Goal: Navigation & Orientation: Understand site structure

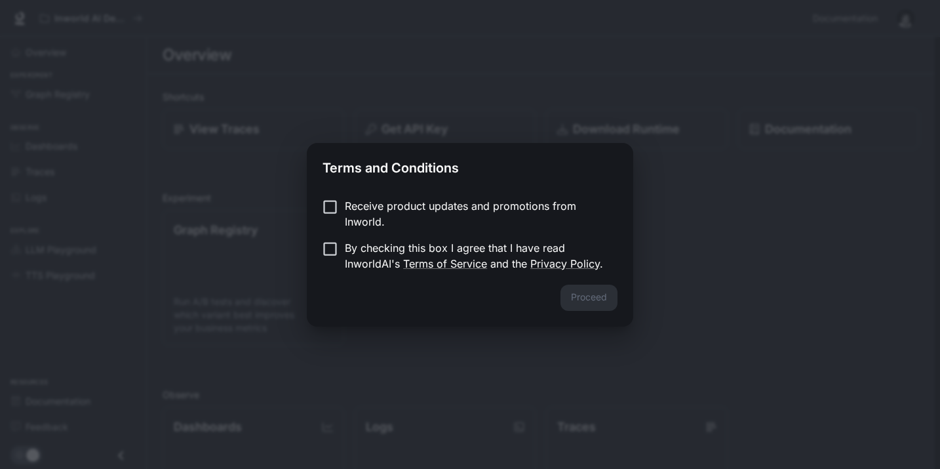
click at [384, 207] on p "Receive product updates and promotions from Inworld." at bounding box center [476, 213] width 262 height 31
click at [352, 245] on p "By checking this box I agree that I have read InworldAI's Terms of Service and …" at bounding box center [476, 255] width 262 height 31
click at [584, 292] on button "Proceed" at bounding box center [589, 298] width 57 height 26
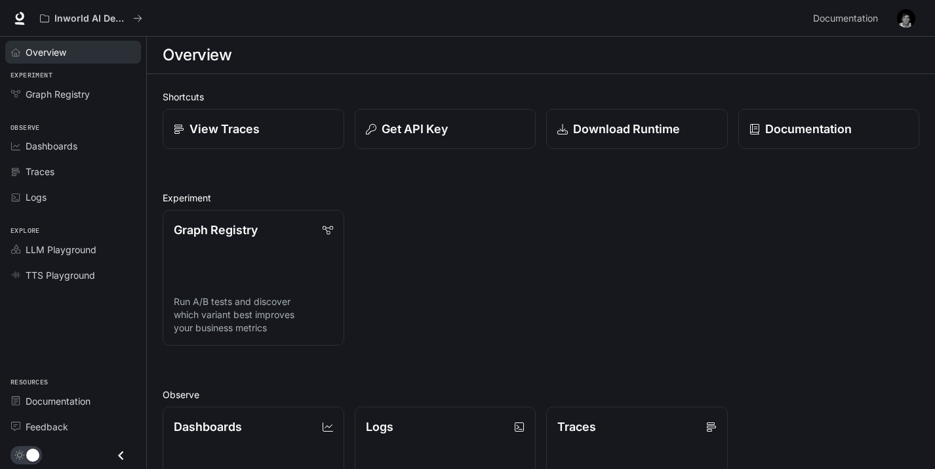
click at [102, 58] on div "Overview" at bounding box center [80, 52] width 109 height 14
click at [88, 92] on span "Graph Registry" at bounding box center [58, 94] width 64 height 14
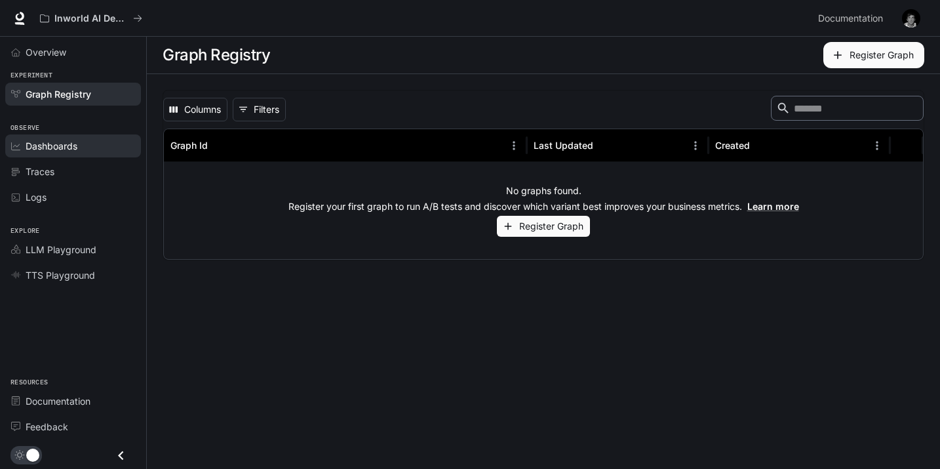
click at [89, 156] on link "Dashboards" at bounding box center [73, 145] width 136 height 23
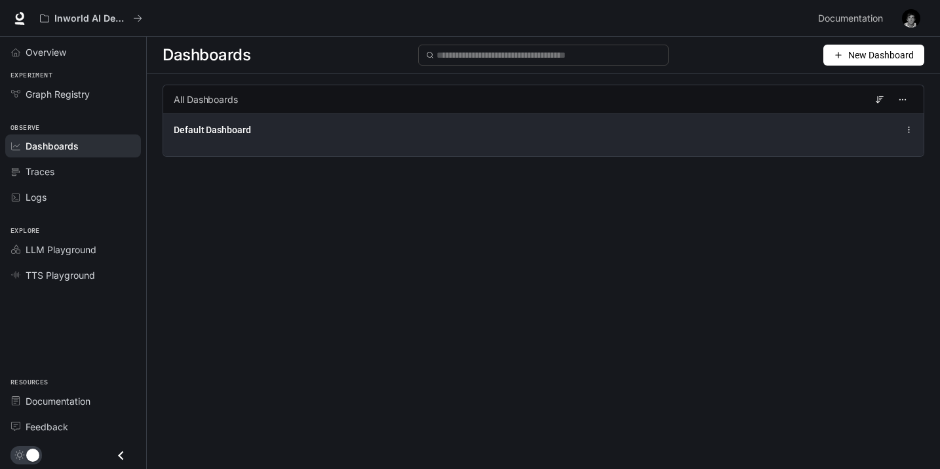
click at [305, 136] on div "Default Dashboard" at bounding box center [387, 129] width 426 height 13
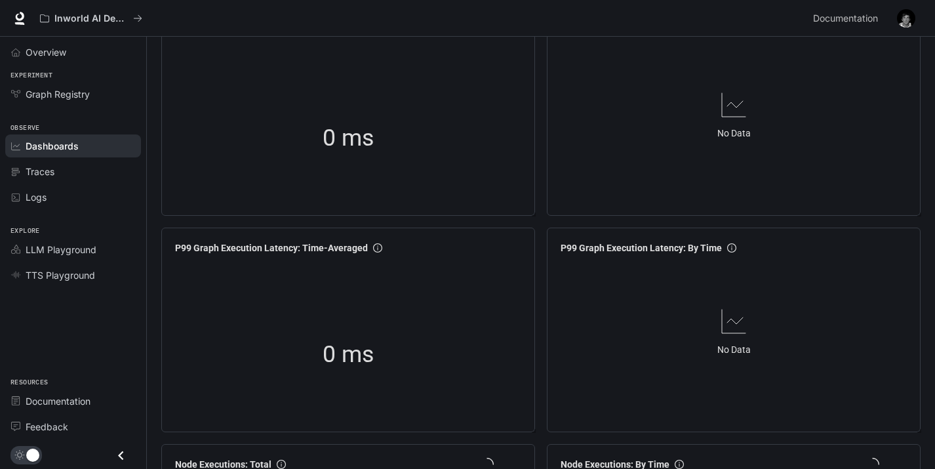
scroll to position [361, 0]
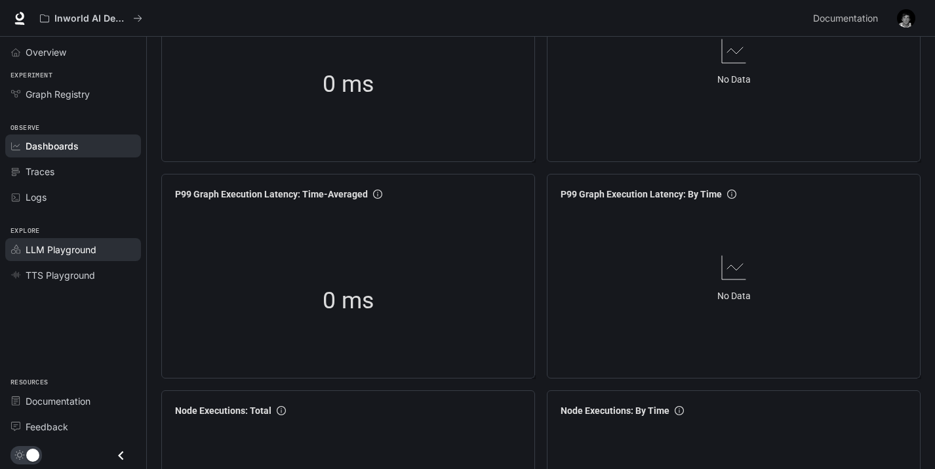
click at [83, 247] on span "LLM Playground" at bounding box center [61, 250] width 71 height 14
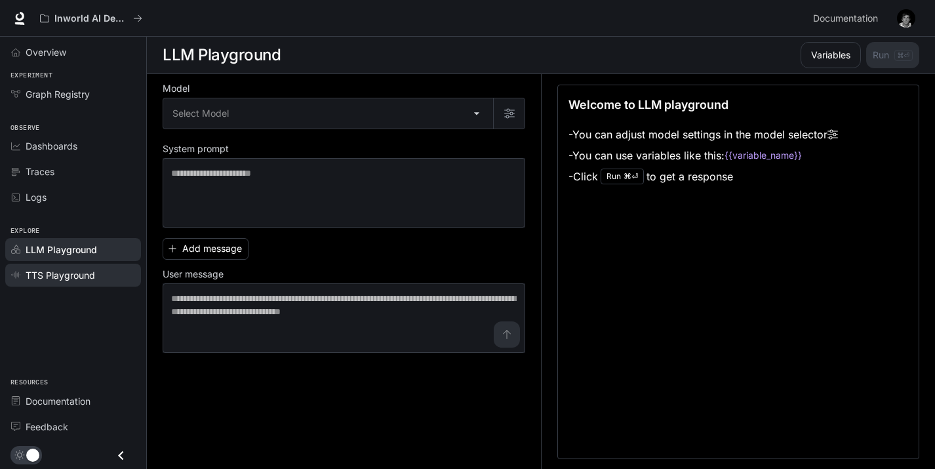
click at [83, 269] on span "TTS Playground" at bounding box center [60, 275] width 69 height 14
